Goal: Book appointment/travel/reservation

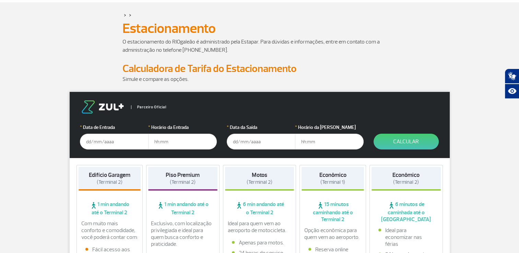
scroll to position [34, 0]
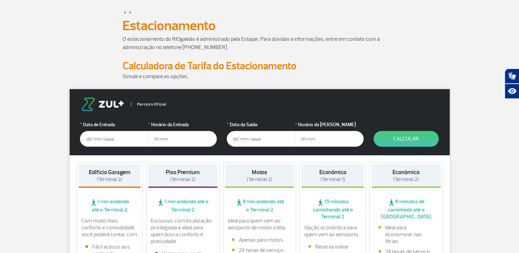
click at [92, 140] on input "text" at bounding box center [114, 139] width 69 height 16
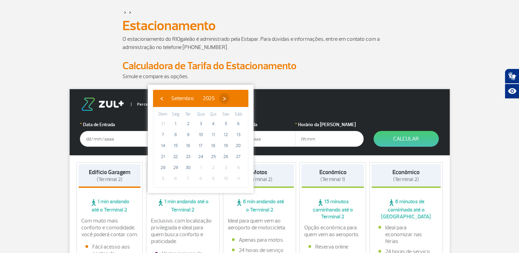
click at [230, 100] on span "›" at bounding box center [224, 98] width 10 height 10
click at [223, 133] on span "10" at bounding box center [225, 134] width 11 height 11
type input "[DATE]"
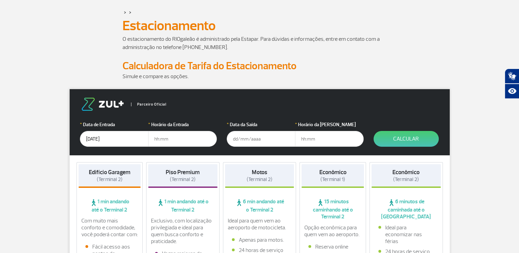
click at [175, 142] on input "text" at bounding box center [182, 139] width 69 height 16
type input "08:30"
click at [278, 139] on input "text" at bounding box center [261, 139] width 69 height 16
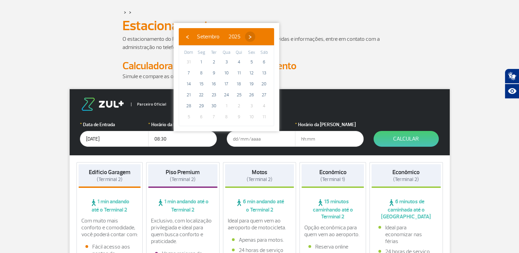
click at [255, 35] on span "›" at bounding box center [250, 37] width 10 height 10
drag, startPoint x: 220, startPoint y: 84, endPoint x: 225, endPoint y: 83, distance: 5.6
click at [225, 83] on span "15" at bounding box center [226, 84] width 11 height 11
type input "[DATE]"
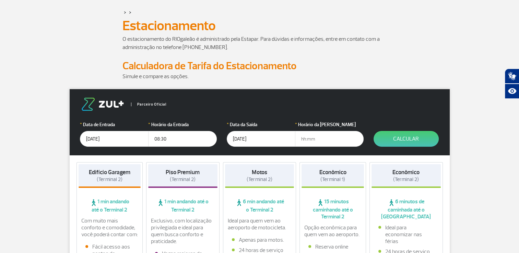
click at [310, 137] on input "text" at bounding box center [329, 139] width 69 height 16
type input "0"
type input "2"
type input "23:00"
click at [420, 139] on button "Calcular" at bounding box center [406, 139] width 65 height 16
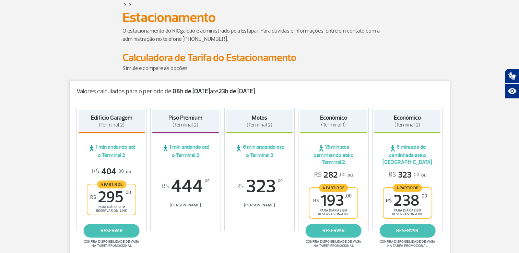
scroll to position [0, 0]
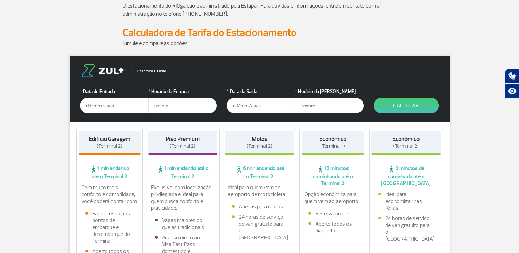
scroll to position [69, 0]
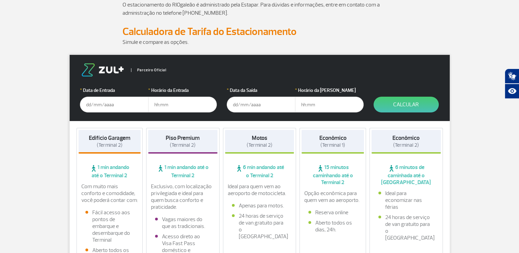
click at [107, 102] on input "text" at bounding box center [114, 105] width 69 height 16
click at [121, 106] on input "[DATE]" at bounding box center [114, 105] width 69 height 16
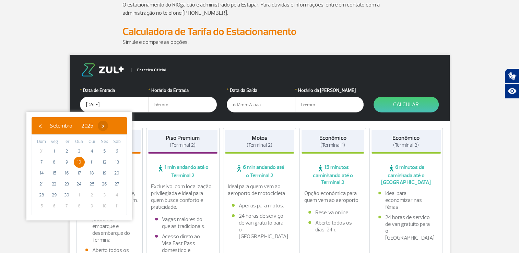
click at [108, 127] on span "›" at bounding box center [103, 126] width 10 height 10
click at [104, 162] on span "10" at bounding box center [104, 162] width 11 height 11
type input "[DATE]"
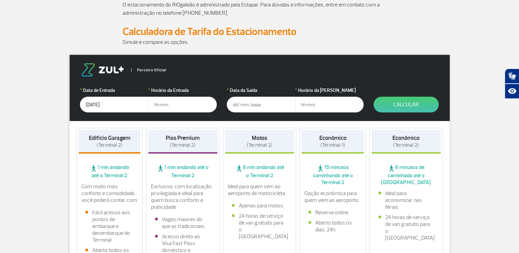
click at [183, 108] on input "text" at bounding box center [182, 105] width 69 height 16
type input "08:30"
click at [253, 106] on input "text" at bounding box center [261, 105] width 69 height 16
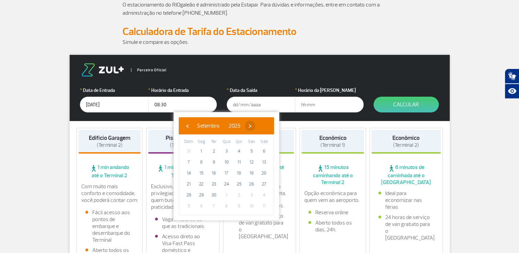
click at [255, 124] on span "›" at bounding box center [250, 126] width 10 height 10
click at [226, 174] on span "15" at bounding box center [226, 173] width 11 height 11
type input "[DATE]"
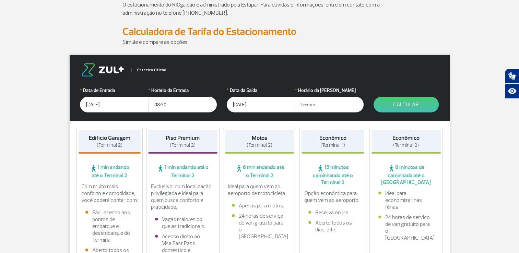
click at [326, 108] on input "text" at bounding box center [329, 105] width 69 height 16
type input "22:30"
click at [410, 107] on button "Calcular" at bounding box center [406, 105] width 65 height 16
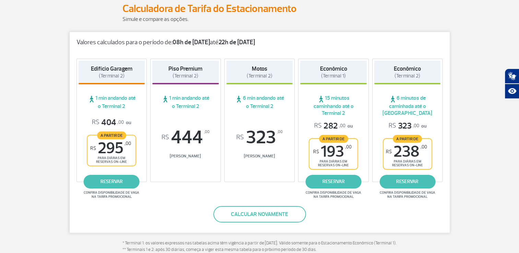
scroll to position [103, 0]
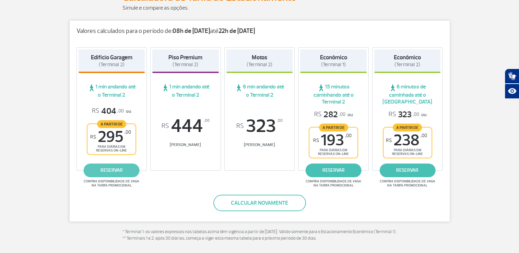
click at [104, 171] on link "reservar" at bounding box center [112, 171] width 56 height 14
